Goal: Transaction & Acquisition: Purchase product/service

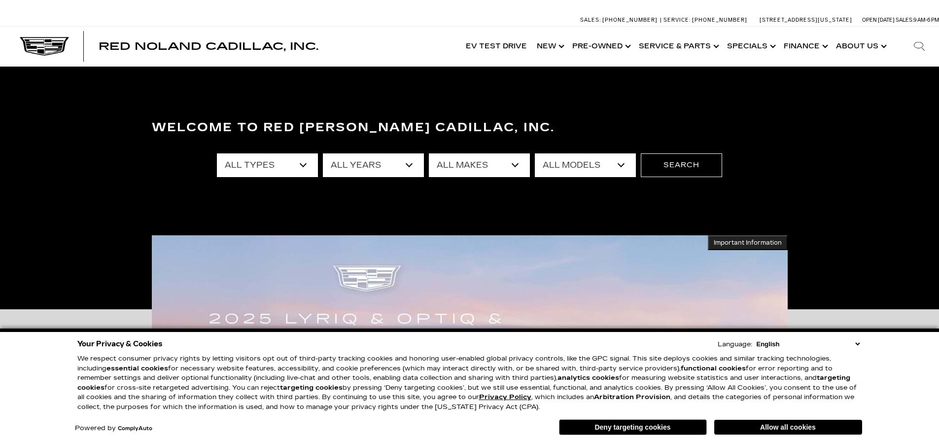
click at [259, 169] on select "All Types New Used Certified Used Demo" at bounding box center [267, 165] width 101 height 24
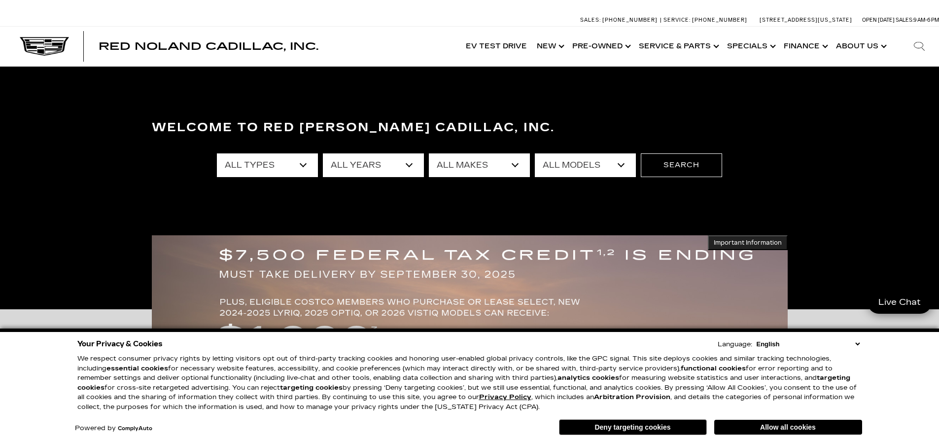
click at [253, 164] on select "All Types New Used Certified Used Demo" at bounding box center [267, 165] width 101 height 24
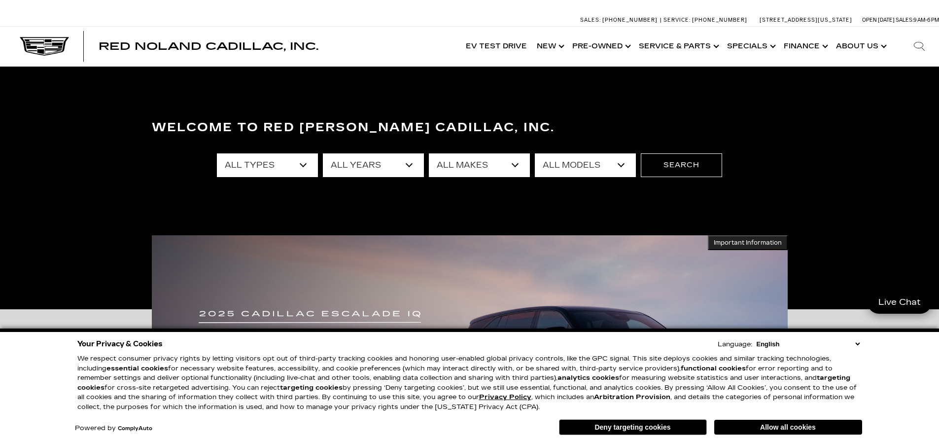
select select "Certified Used"
click at [217, 153] on select "All Types New Used Certified Used Demo" at bounding box center [267, 165] width 101 height 24
click at [365, 176] on select "All Years 2025 2024 2023 2022" at bounding box center [373, 165] width 101 height 24
click at [367, 172] on select "All Years 2025 2024 2023 2022" at bounding box center [373, 165] width 101 height 24
click at [464, 166] on select "All Makes Cadillac" at bounding box center [479, 165] width 101 height 24
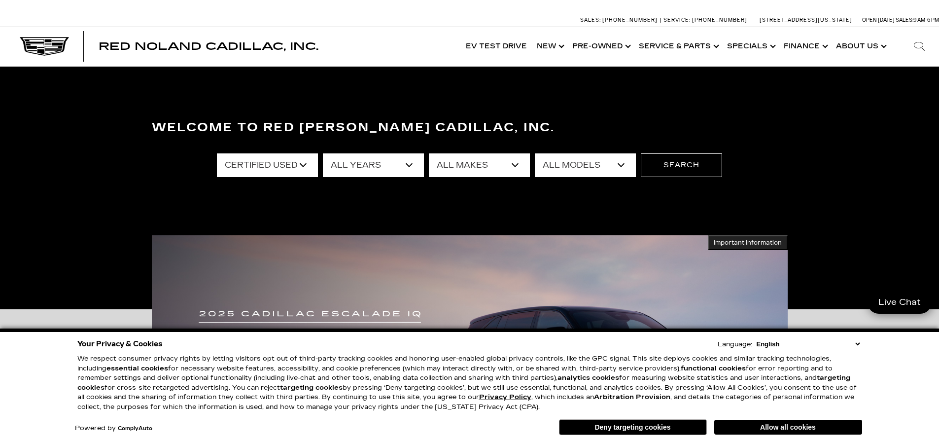
select select "Cadillac"
click at [429, 153] on select "All Makes Cadillac" at bounding box center [479, 165] width 101 height 24
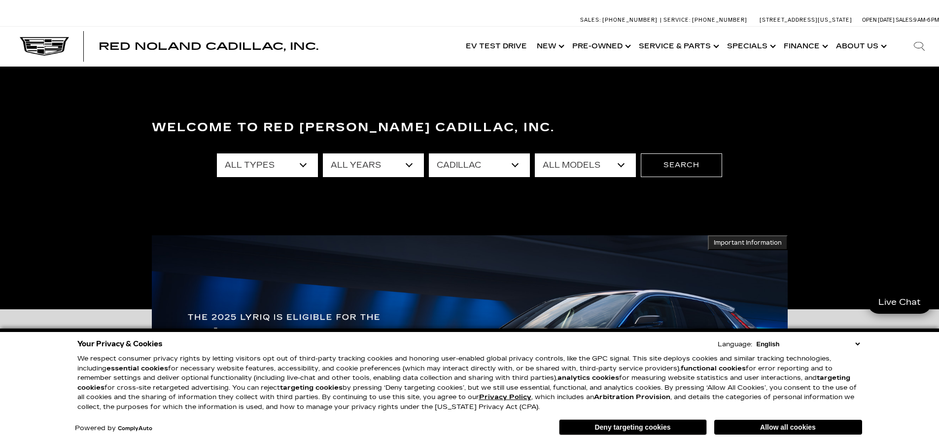
click at [578, 170] on select "All Models CT5 Escalade XT4 XT5 XT6" at bounding box center [585, 165] width 101 height 24
select select "CT5"
click at [535, 153] on select "All Models CT5 Escalade XT4 XT5 XT6" at bounding box center [585, 165] width 101 height 24
click at [694, 159] on button "Search" at bounding box center [681, 165] width 81 height 24
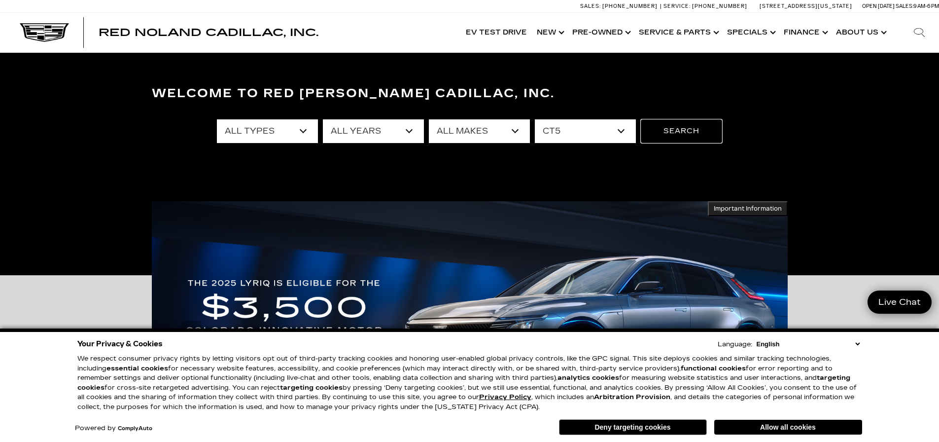
scroll to position [49, 0]
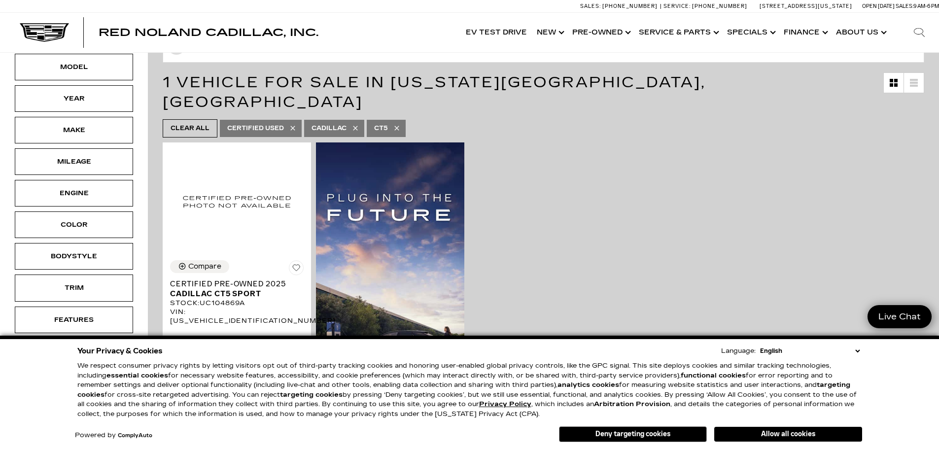
scroll to position [99, 0]
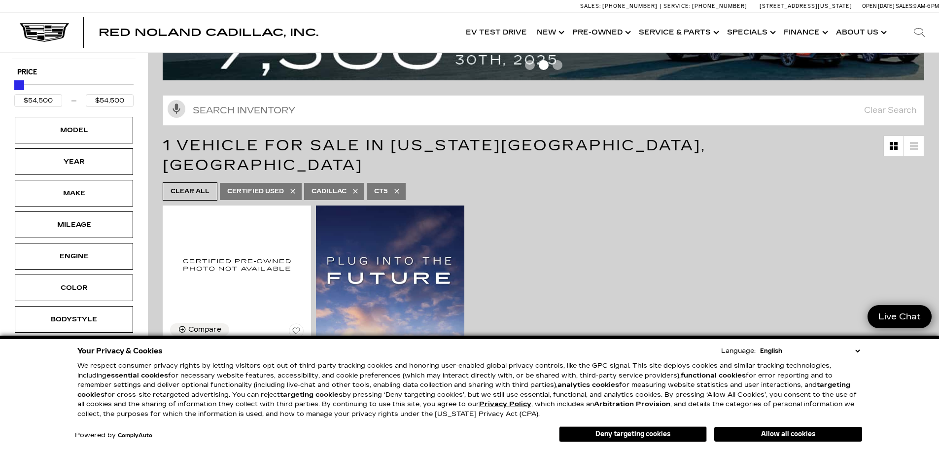
click at [396, 189] on icon at bounding box center [396, 191] width 4 height 4
type input "$35,189"
type input "$93,189"
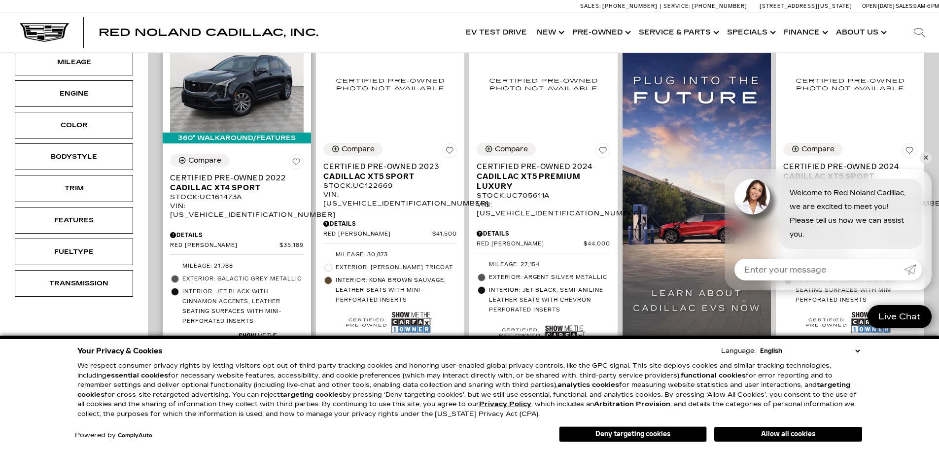
scroll to position [296, 0]
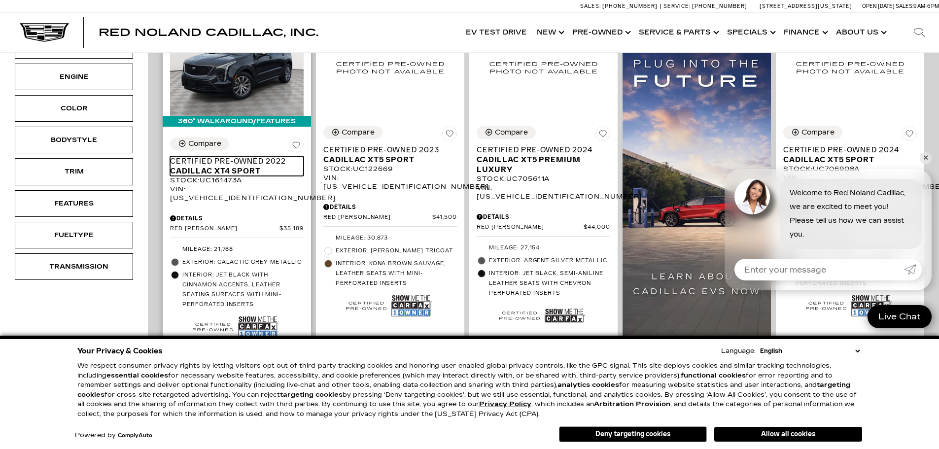
click at [213, 166] on span "Cadillac XT4 Sport" at bounding box center [233, 171] width 126 height 10
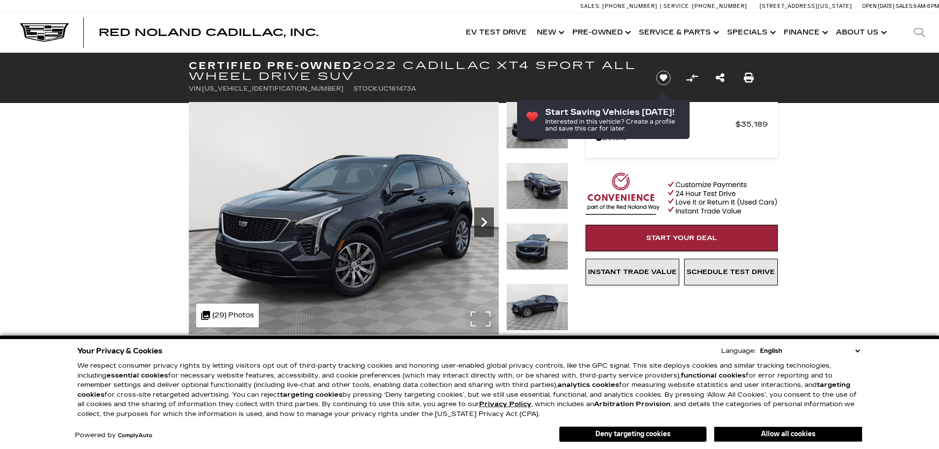
click at [490, 223] on icon "Next" at bounding box center [484, 223] width 20 height 20
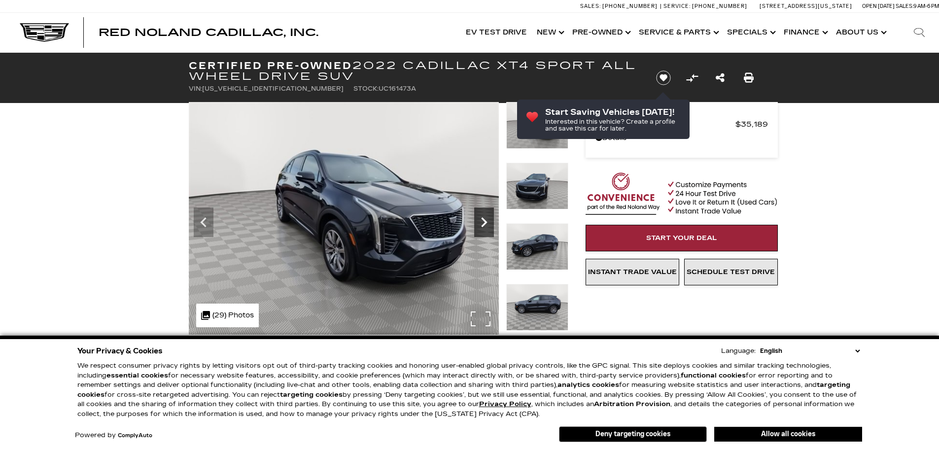
click at [486, 224] on icon "Next" at bounding box center [484, 223] width 20 height 20
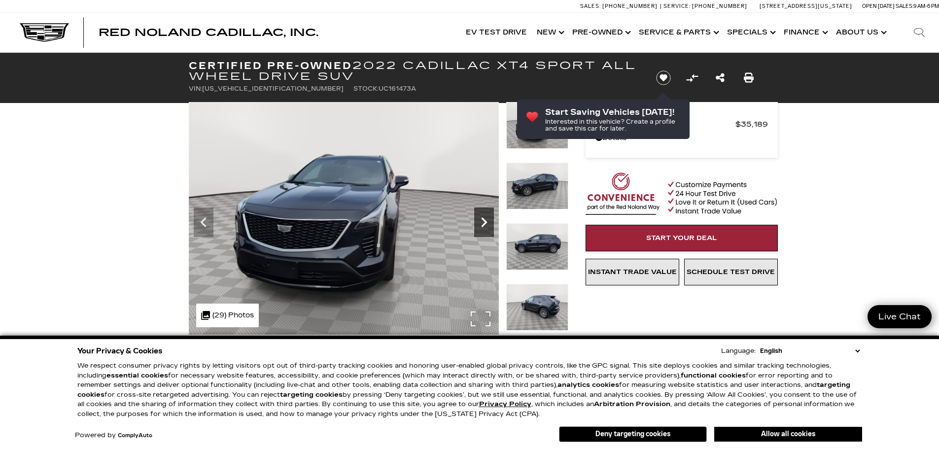
click at [486, 224] on icon "Next" at bounding box center [484, 223] width 20 height 20
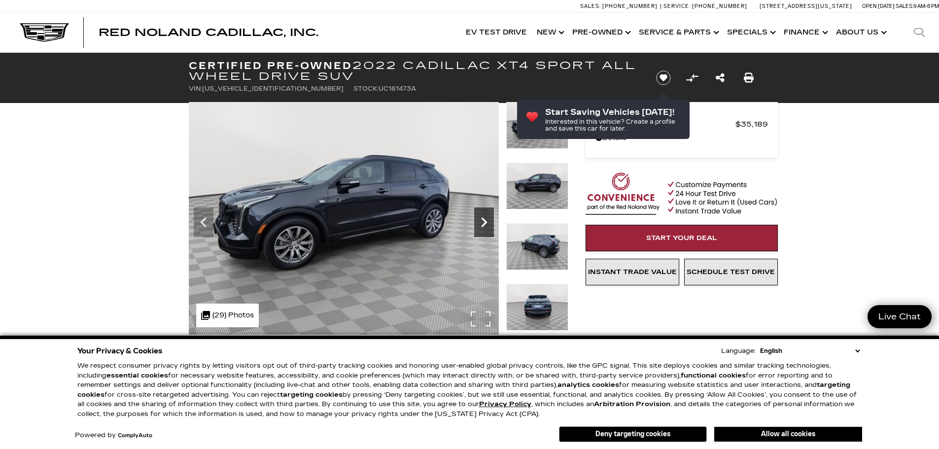
click at [486, 224] on icon "Next" at bounding box center [484, 223] width 20 height 20
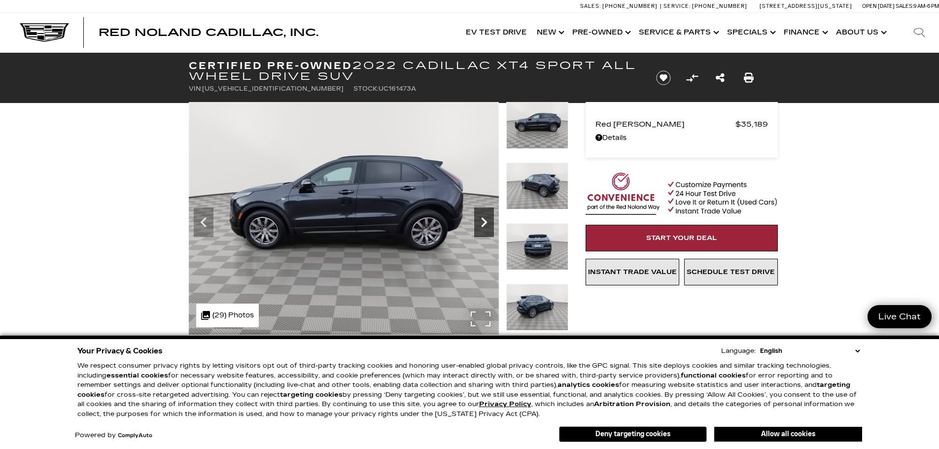
click at [487, 224] on icon "Next" at bounding box center [484, 223] width 20 height 20
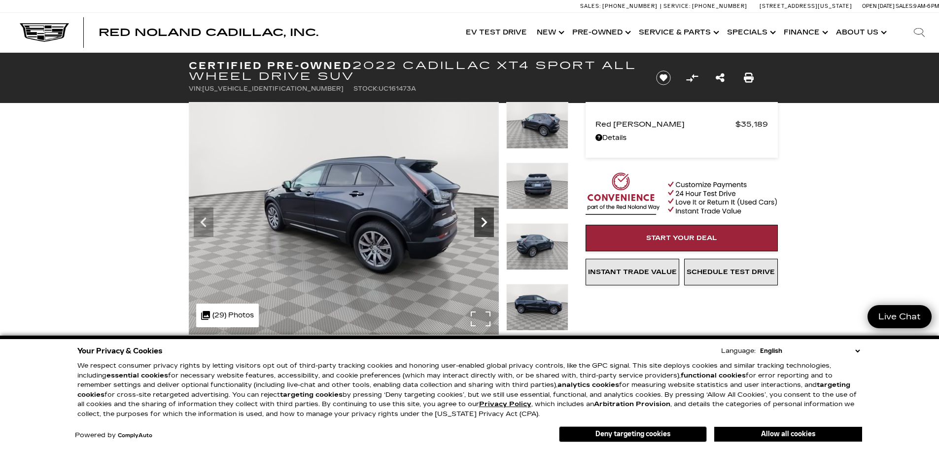
click at [486, 224] on icon "Next" at bounding box center [484, 223] width 20 height 20
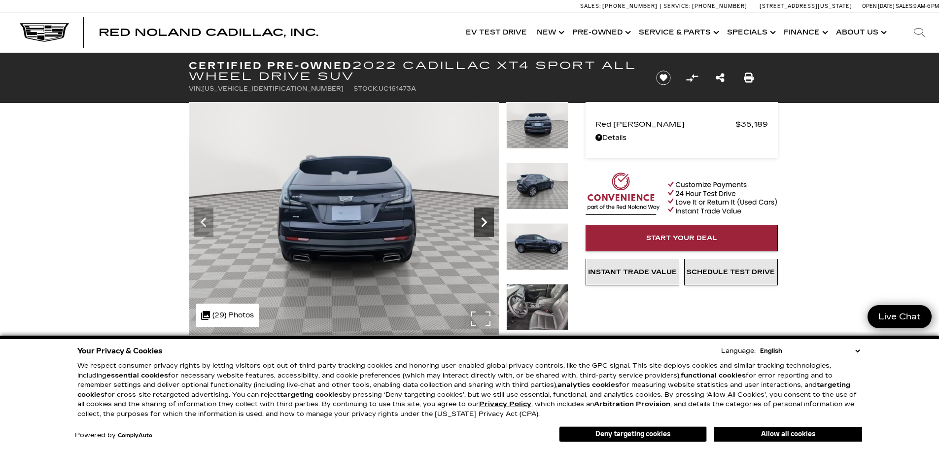
click at [486, 224] on icon "Next" at bounding box center [484, 223] width 20 height 20
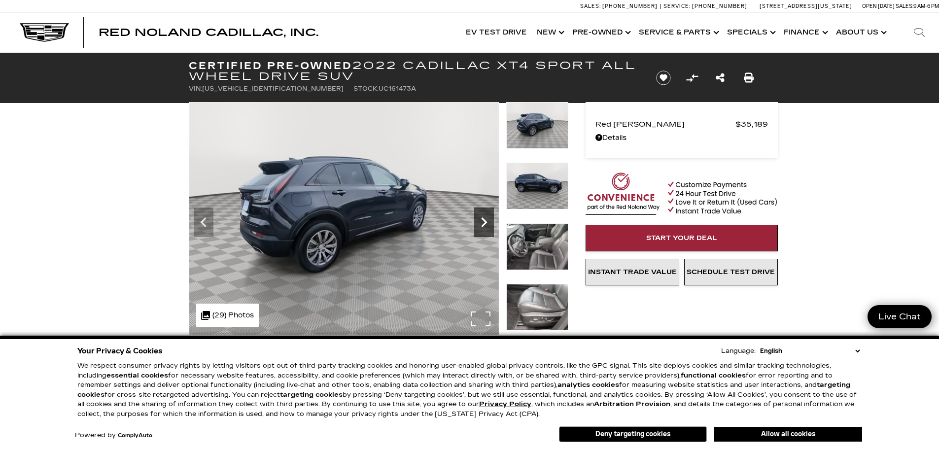
click at [486, 224] on icon "Next" at bounding box center [484, 223] width 20 height 20
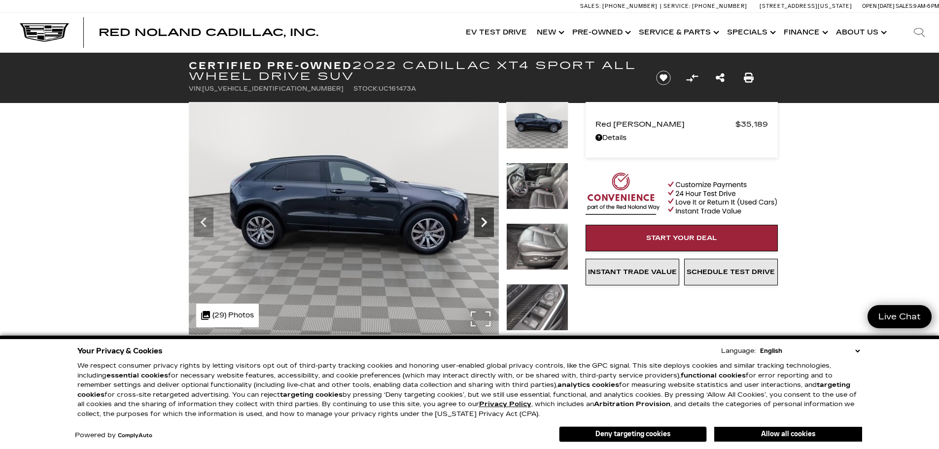
click at [486, 224] on icon "Next" at bounding box center [484, 223] width 20 height 20
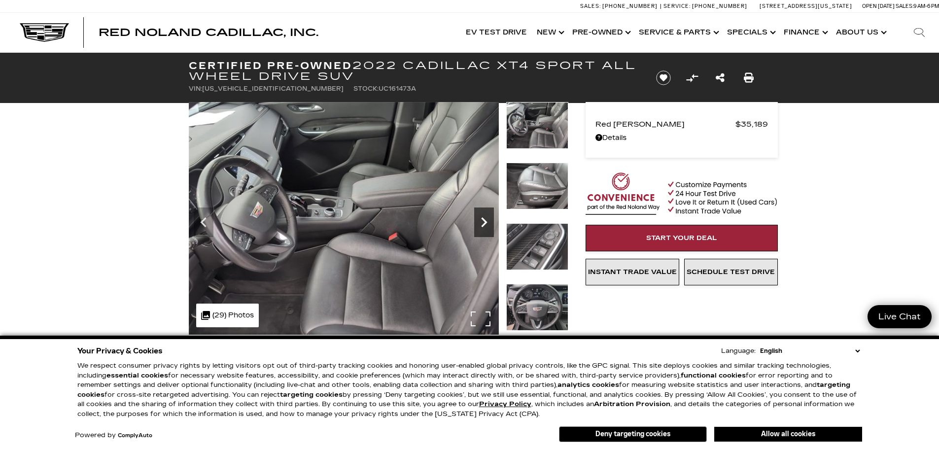
click at [487, 224] on icon "Next" at bounding box center [484, 223] width 20 height 20
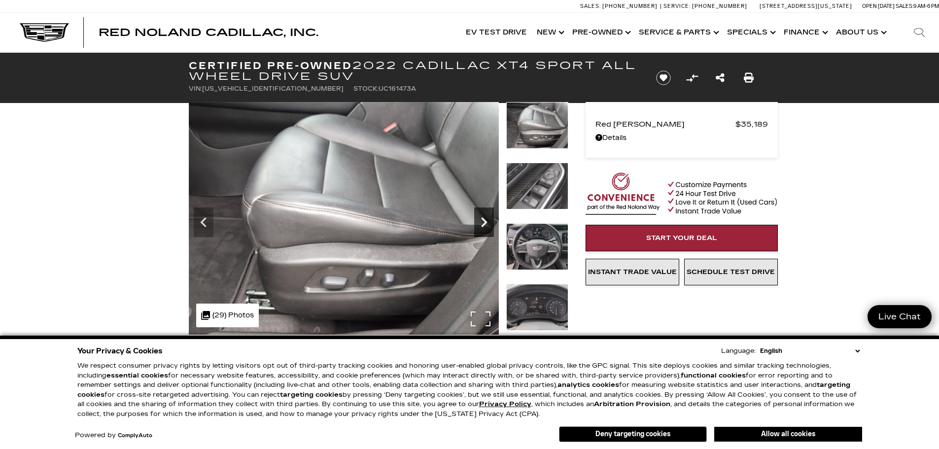
click at [487, 224] on icon "Next" at bounding box center [484, 223] width 20 height 20
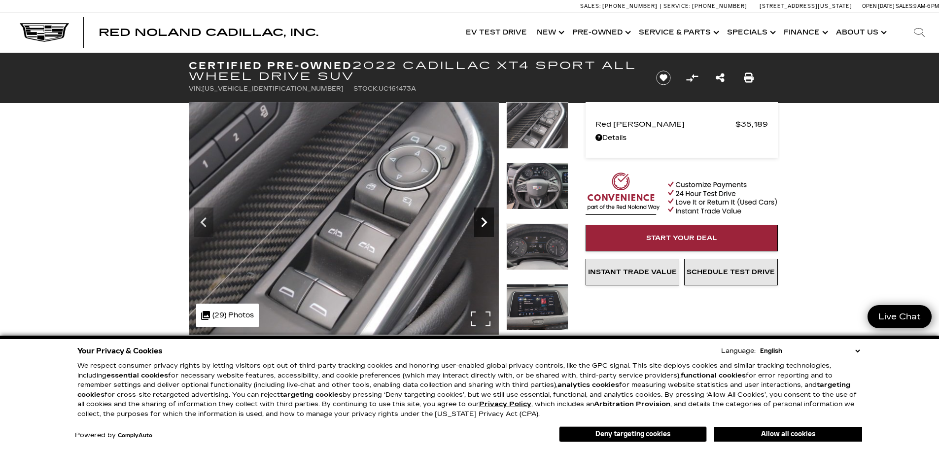
click at [486, 224] on icon "Next" at bounding box center [484, 223] width 20 height 20
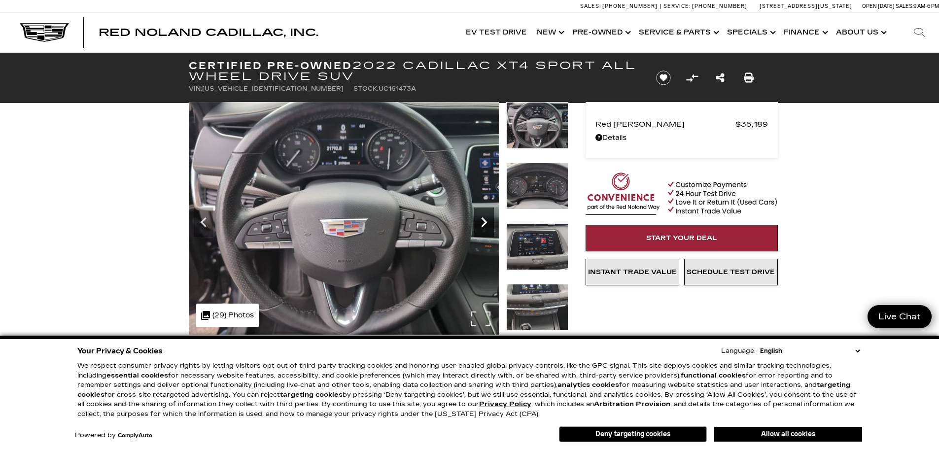
click at [487, 224] on icon "Next" at bounding box center [484, 223] width 20 height 20
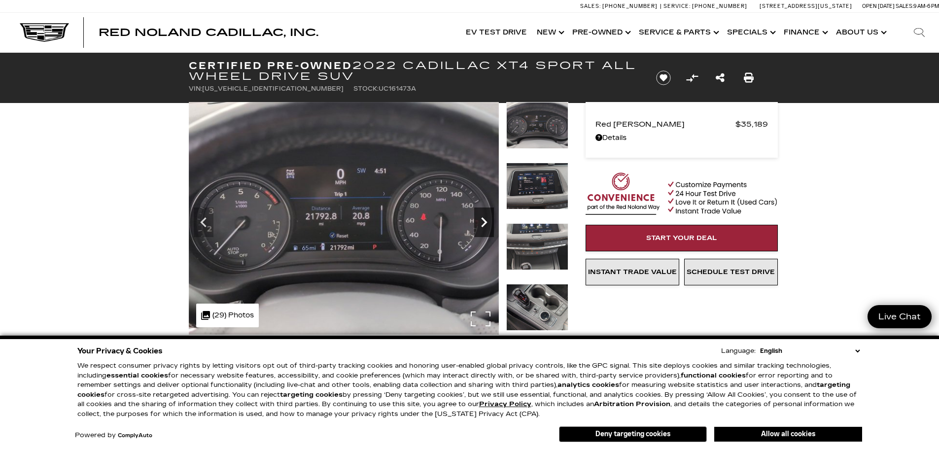
click at [487, 224] on icon "Next" at bounding box center [484, 223] width 20 height 20
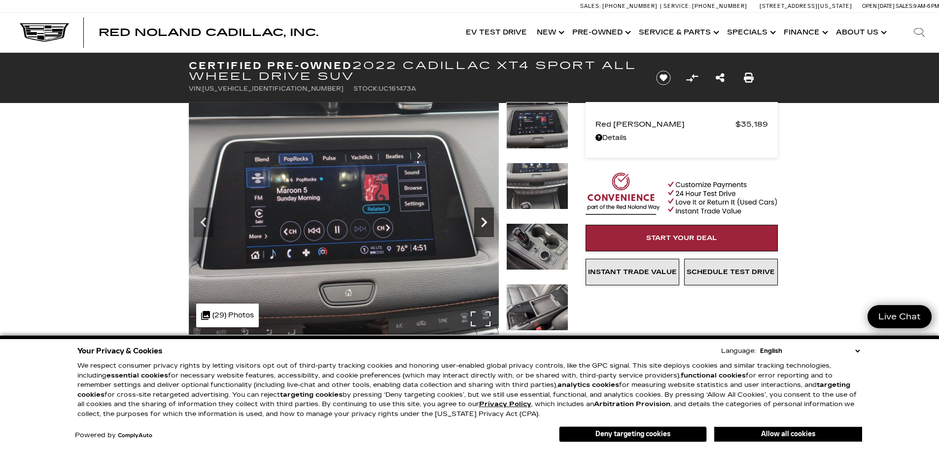
click at [486, 224] on icon "Next" at bounding box center [484, 223] width 20 height 20
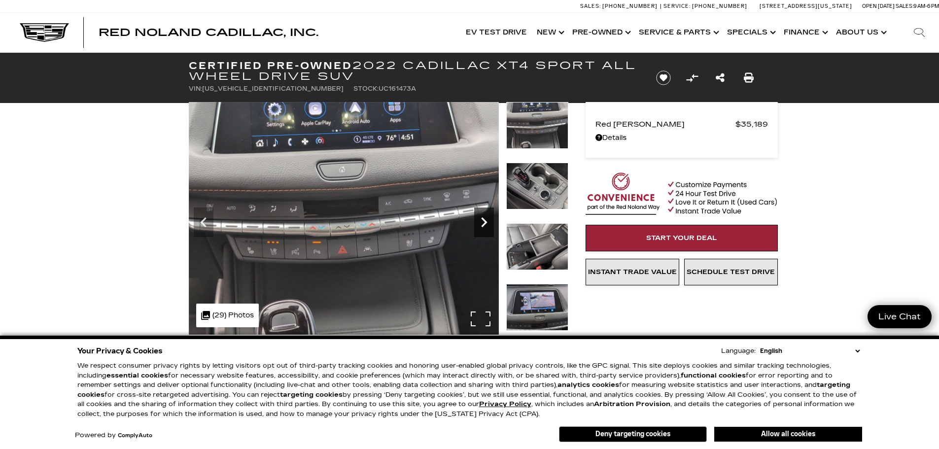
click at [486, 224] on icon "Next" at bounding box center [484, 223] width 20 height 20
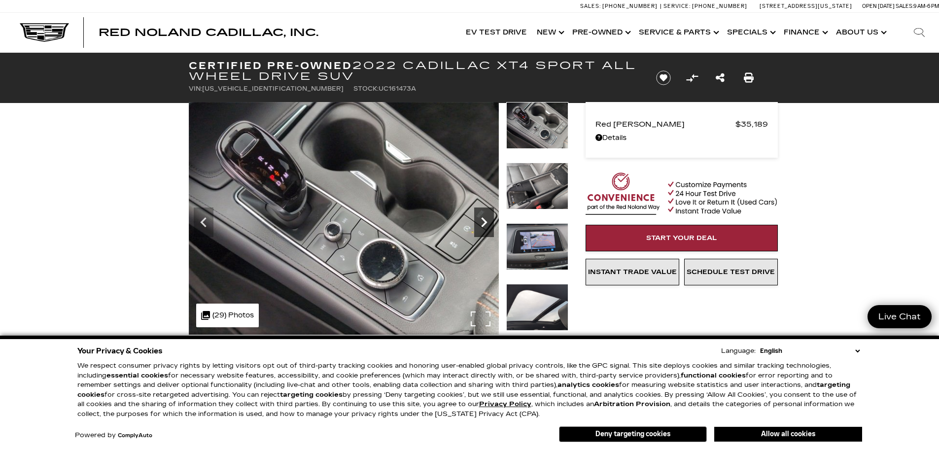
click at [487, 224] on icon "Next" at bounding box center [484, 223] width 20 height 20
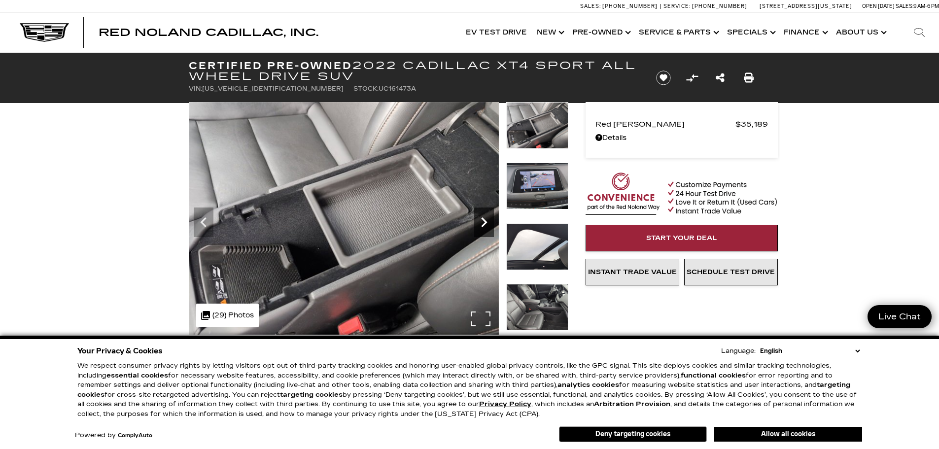
click at [481, 225] on icon "Next" at bounding box center [484, 223] width 20 height 20
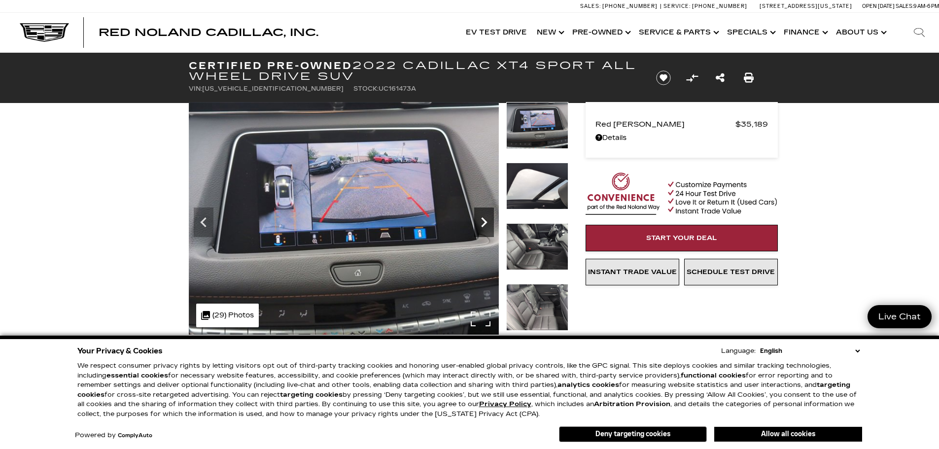
click at [484, 221] on icon "Next" at bounding box center [484, 223] width 20 height 20
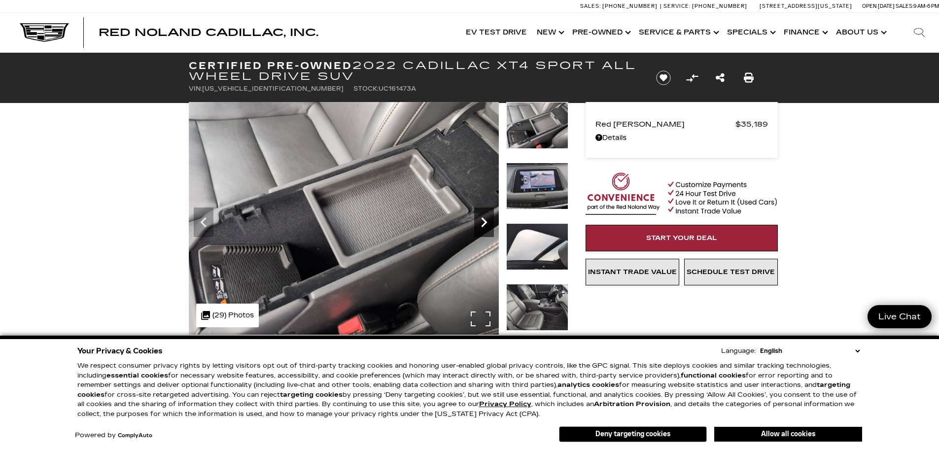
click at [484, 221] on icon "Next" at bounding box center [484, 223] width 20 height 20
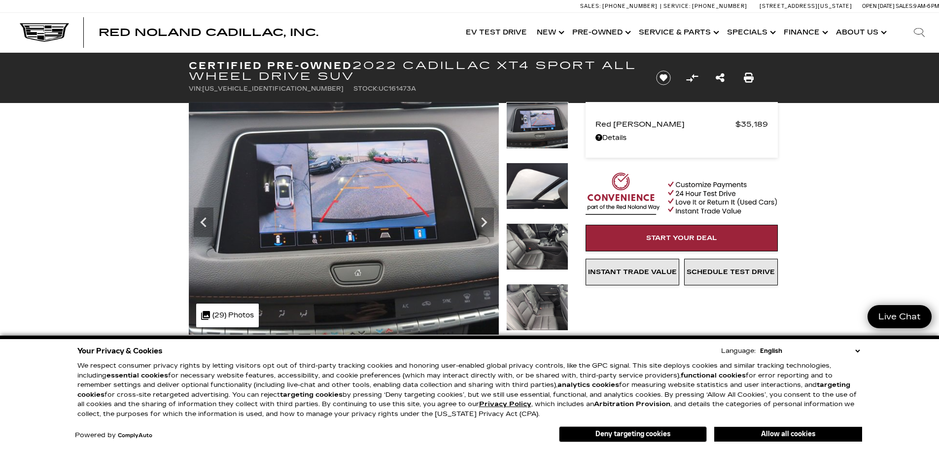
click at [483, 219] on icon "Next" at bounding box center [484, 222] width 6 height 10
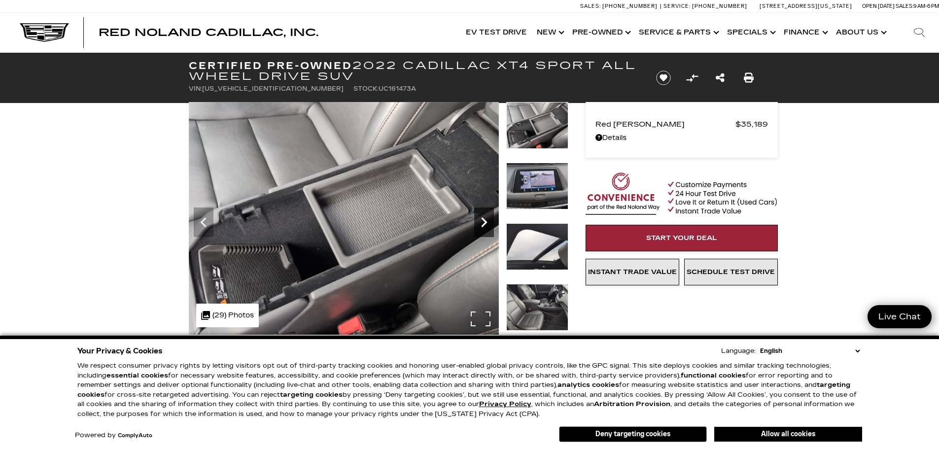
click at [483, 219] on icon "Next" at bounding box center [484, 222] width 6 height 10
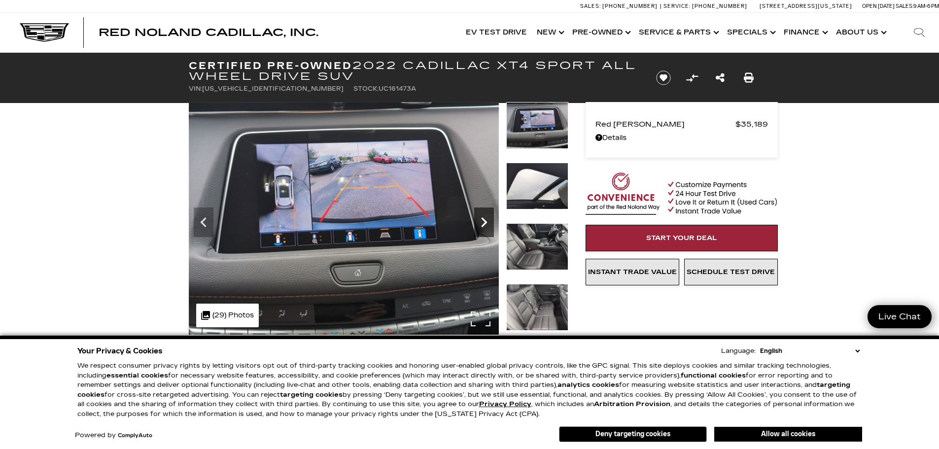
click at [483, 219] on icon "Next" at bounding box center [484, 222] width 6 height 10
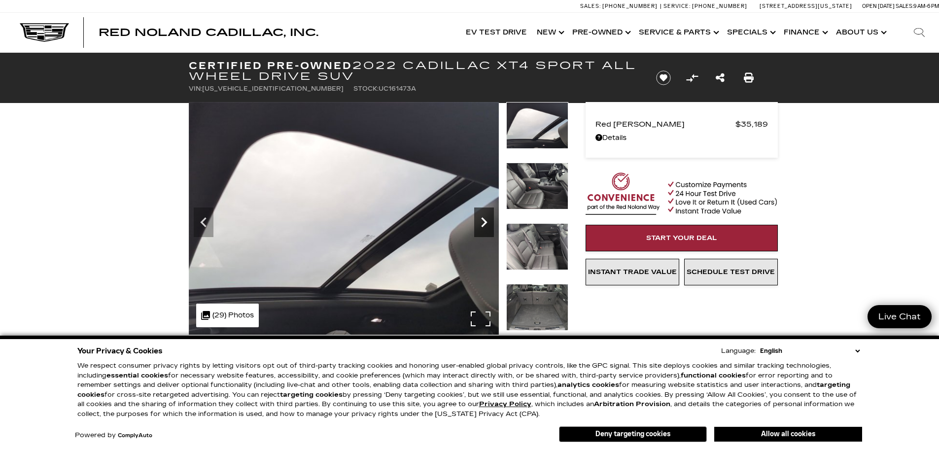
click at [483, 219] on icon "Next" at bounding box center [484, 222] width 6 height 10
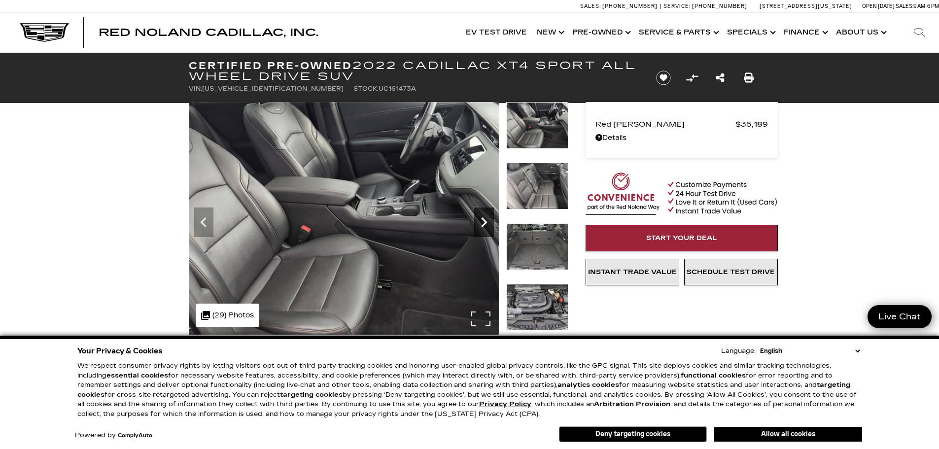
click at [483, 219] on icon "Next" at bounding box center [484, 222] width 6 height 10
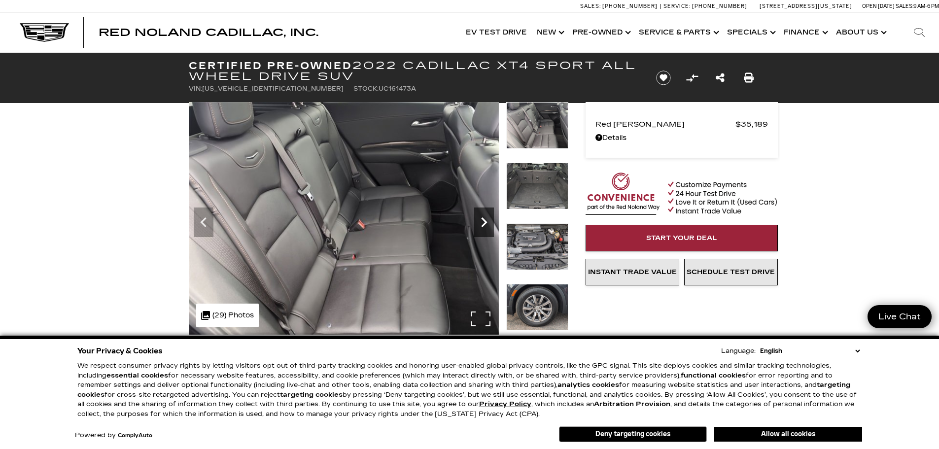
click at [483, 219] on icon "Next" at bounding box center [484, 222] width 6 height 10
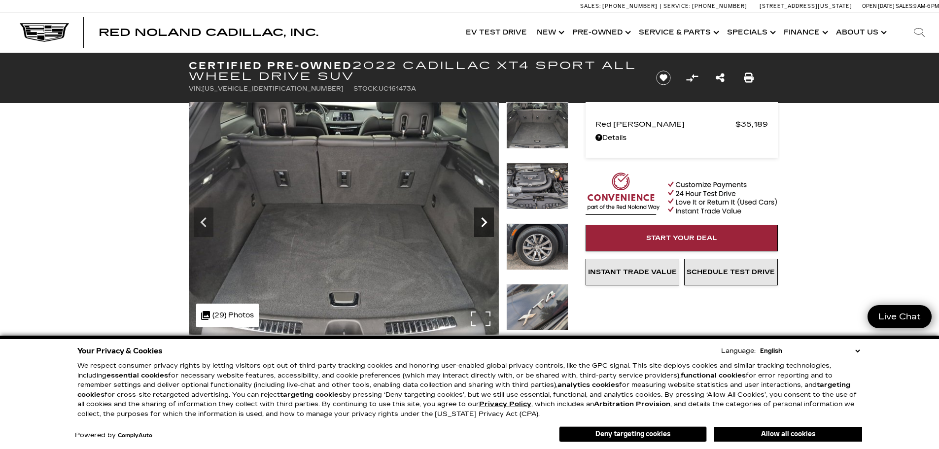
click at [483, 219] on icon "Next" at bounding box center [484, 222] width 6 height 10
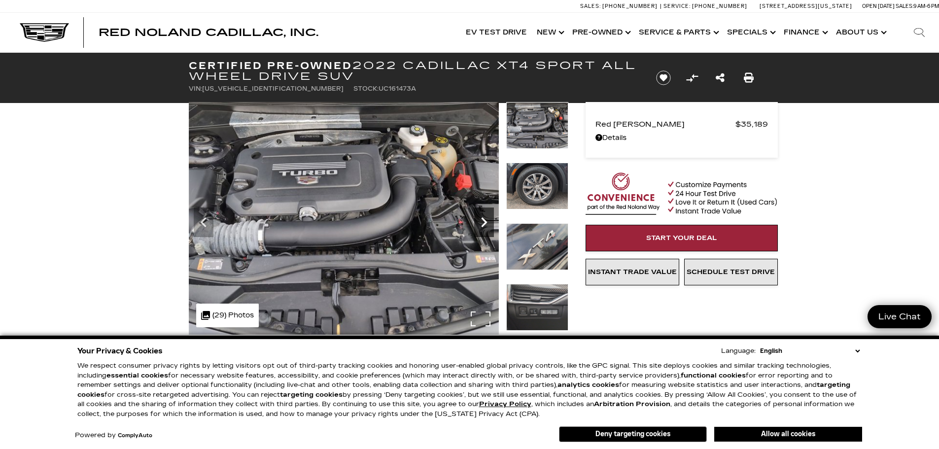
click at [483, 219] on icon "Next" at bounding box center [484, 222] width 6 height 10
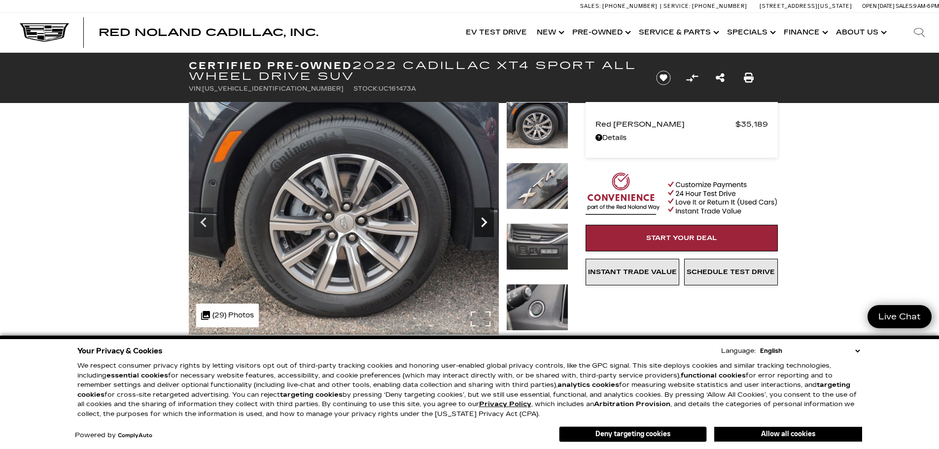
click at [483, 219] on icon "Next" at bounding box center [484, 222] width 6 height 10
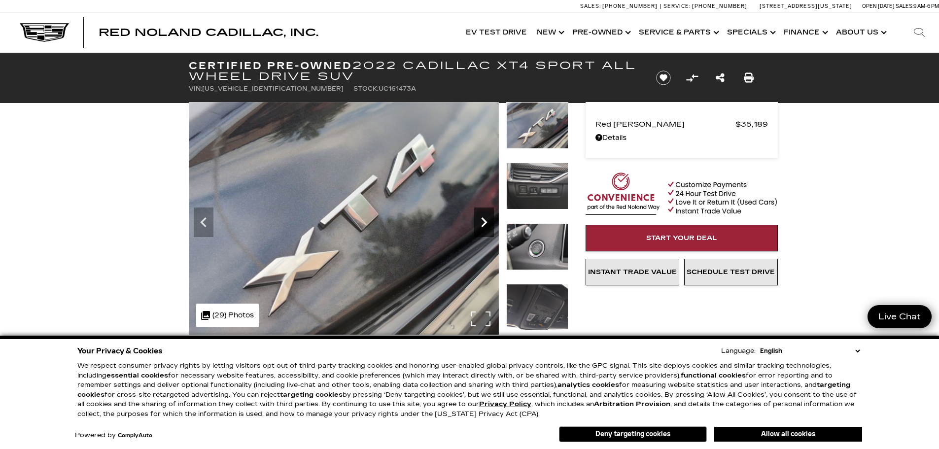
click at [483, 219] on icon "Next" at bounding box center [484, 222] width 6 height 10
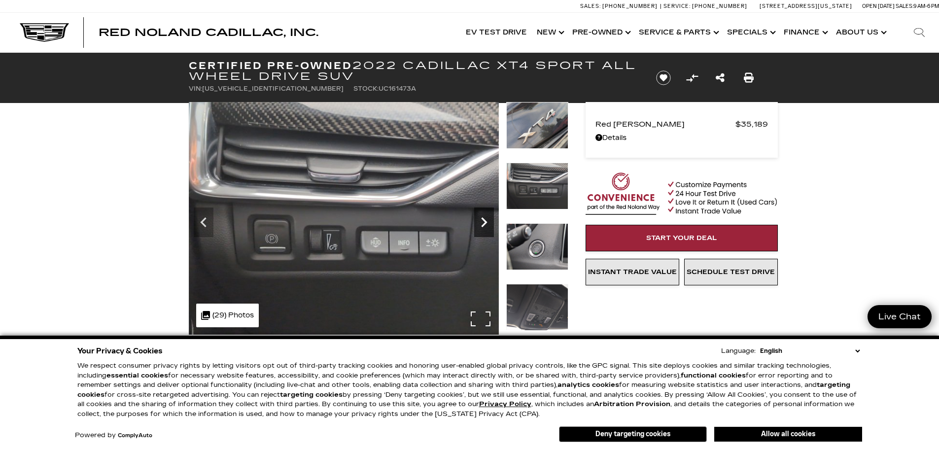
click at [483, 219] on icon "Next" at bounding box center [484, 222] width 6 height 10
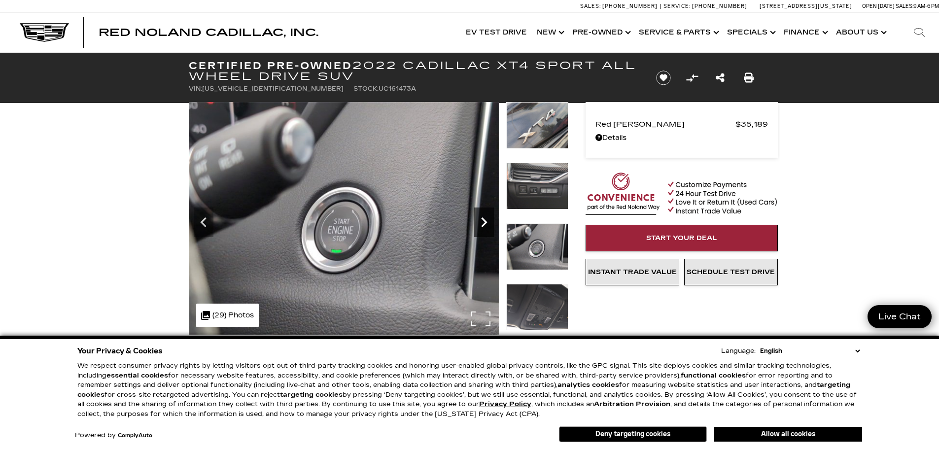
click at [483, 219] on icon "Next" at bounding box center [484, 222] width 6 height 10
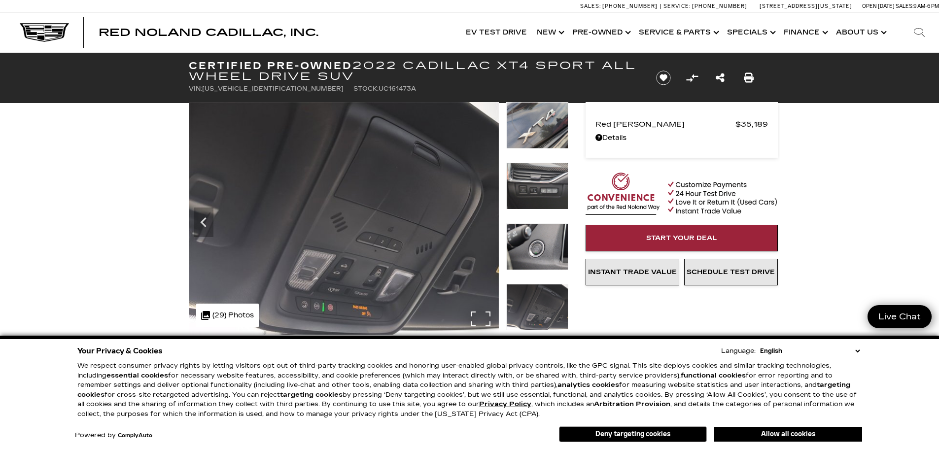
click at [483, 219] on img at bounding box center [344, 219] width 310 height 234
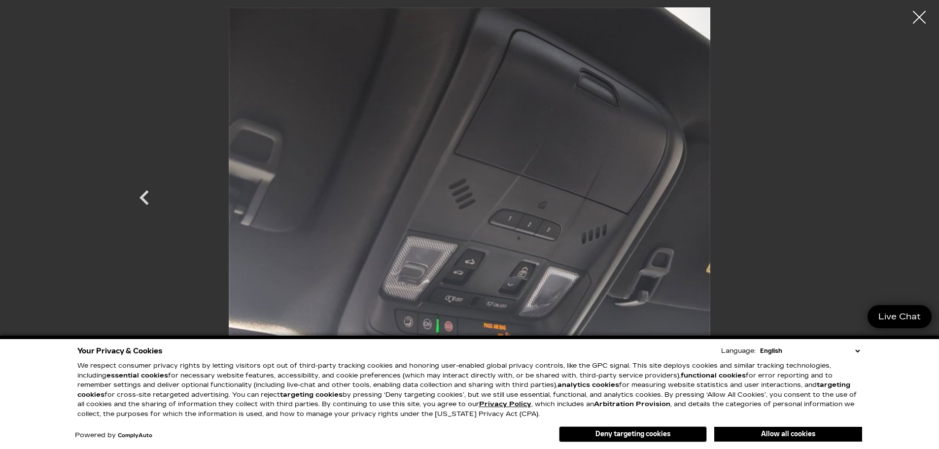
click at [919, 16] on div at bounding box center [920, 17] width 26 height 26
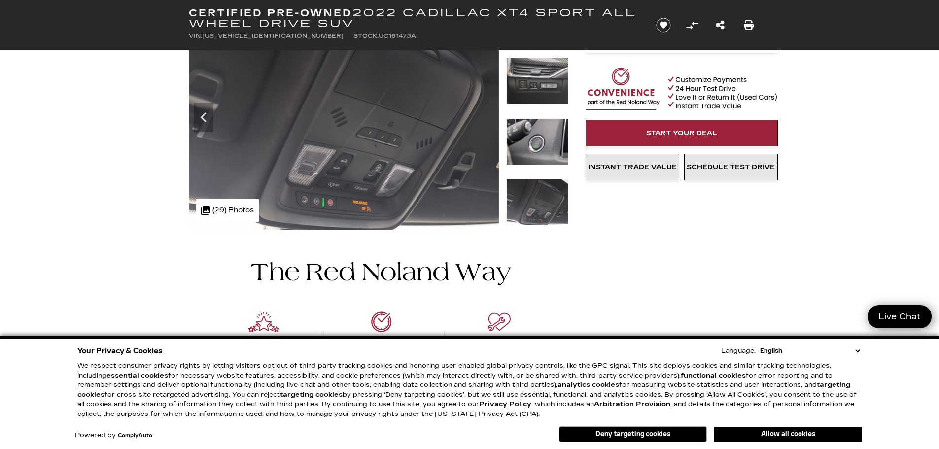
scroll to position [148, 0]
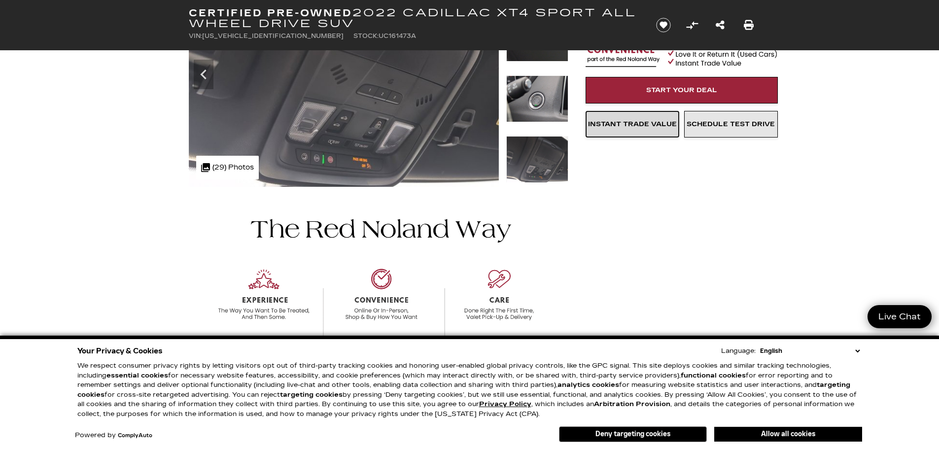
click at [633, 123] on span "Instant Trade Value" at bounding box center [632, 124] width 89 height 8
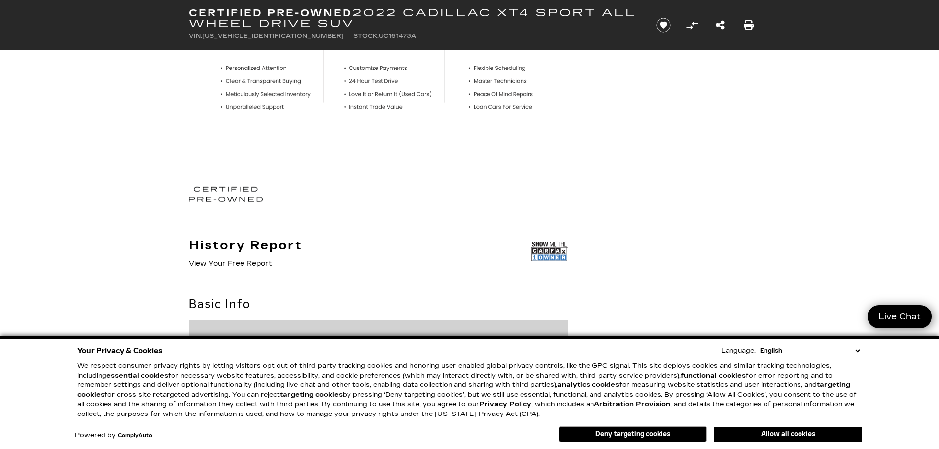
scroll to position [345, 0]
